Goal: Task Accomplishment & Management: Manage account settings

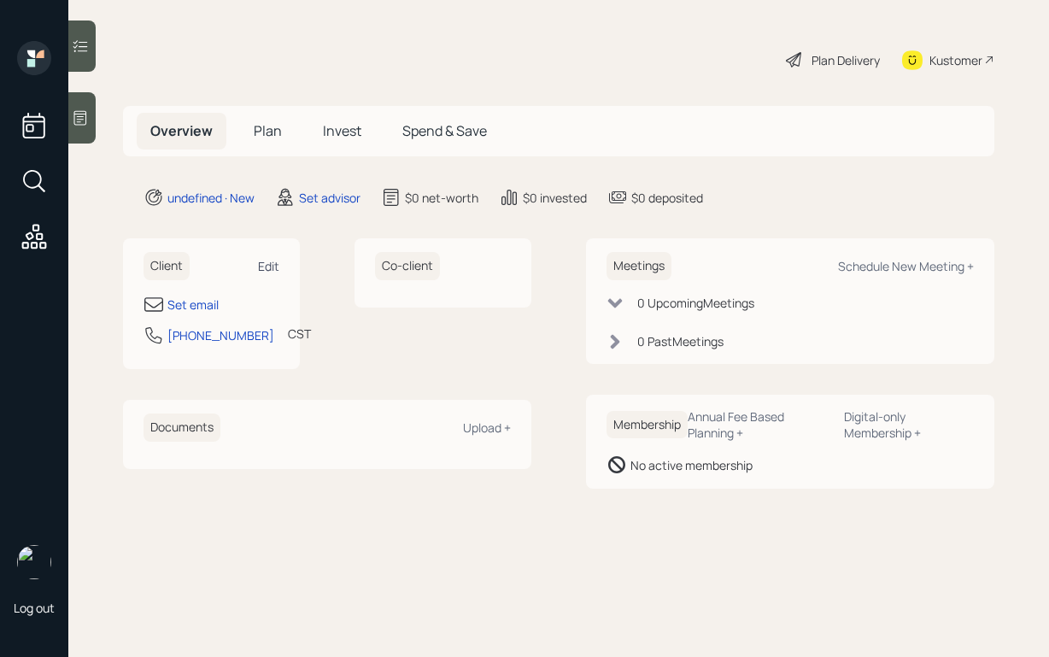
click at [272, 265] on div "Edit" at bounding box center [268, 266] width 21 height 16
select select "America/[GEOGRAPHIC_DATA]"
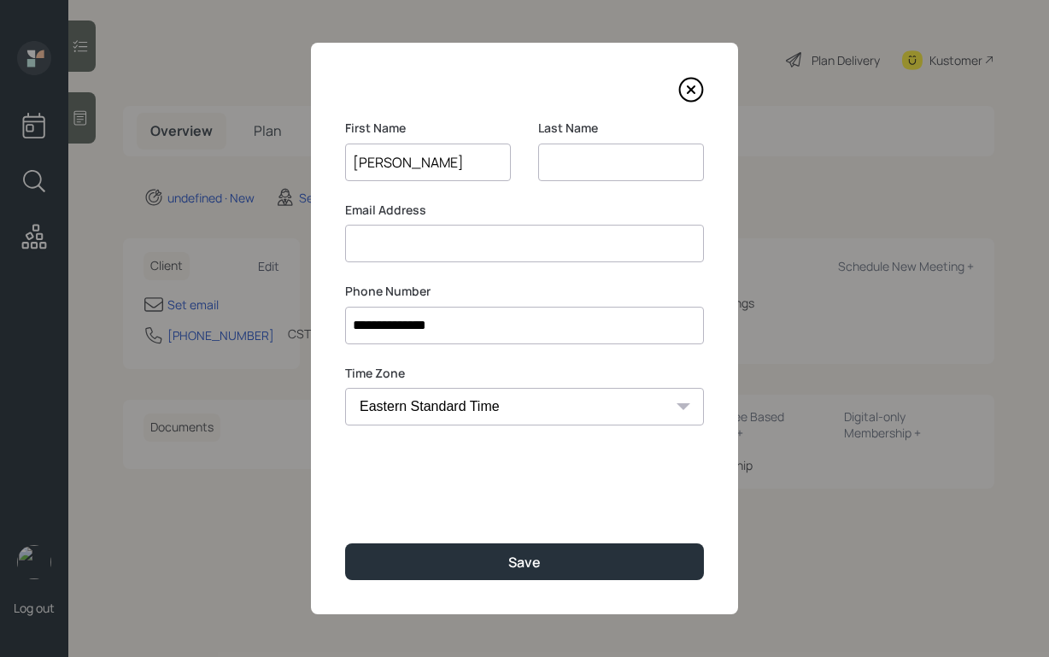
type input "[PERSON_NAME]"
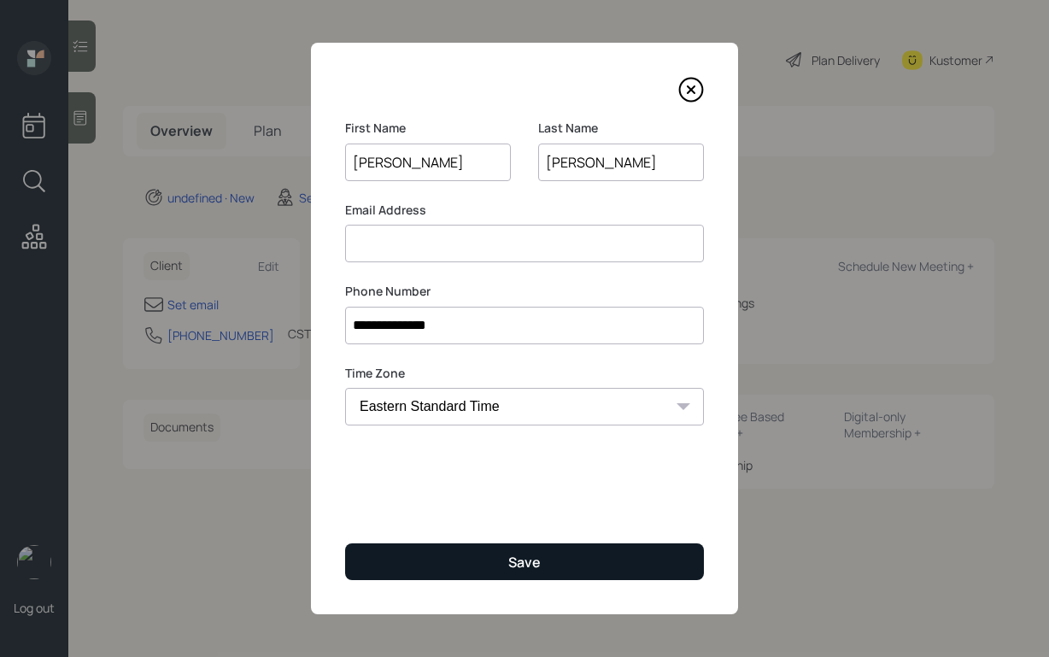
type input "[PERSON_NAME]"
click at [531, 575] on button "Save" at bounding box center [524, 561] width 359 height 37
